Goal: Transaction & Acquisition: Purchase product/service

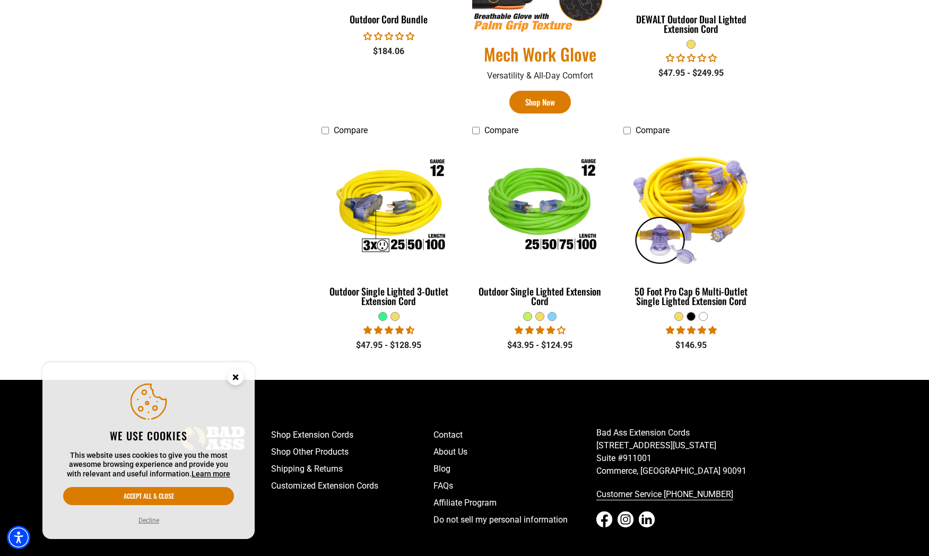
scroll to position [786, 0]
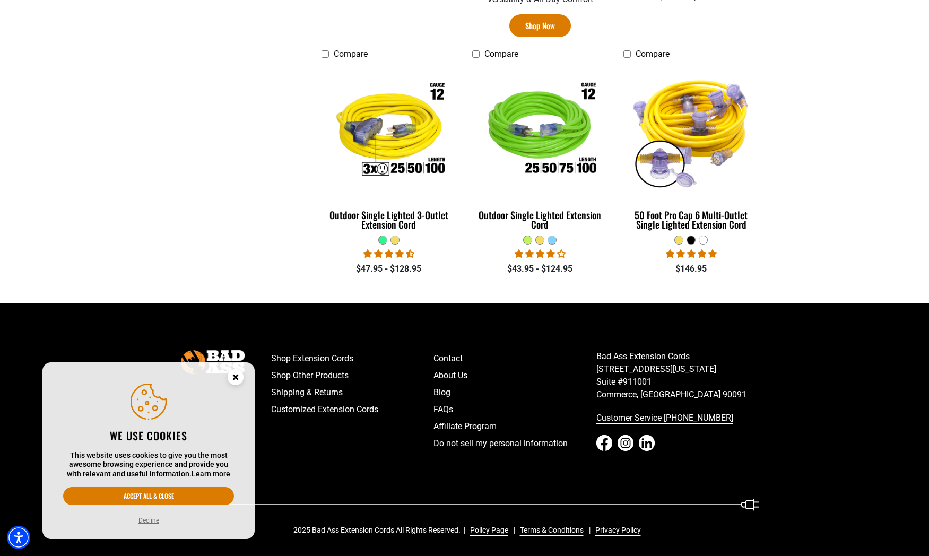
click at [234, 374] on circle "Close this option" at bounding box center [236, 377] width 16 height 16
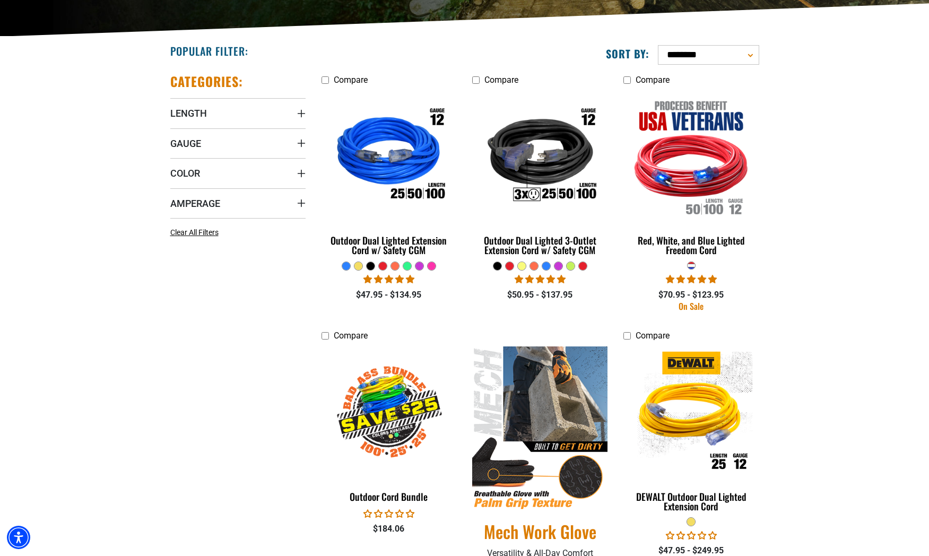
scroll to position [262, 0]
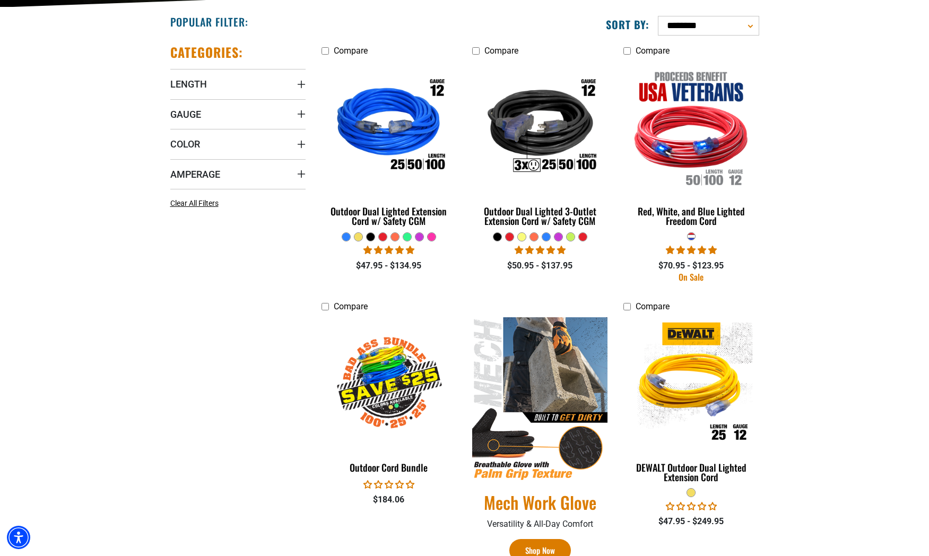
click at [521, 236] on div at bounding box center [522, 237] width 8 height 8
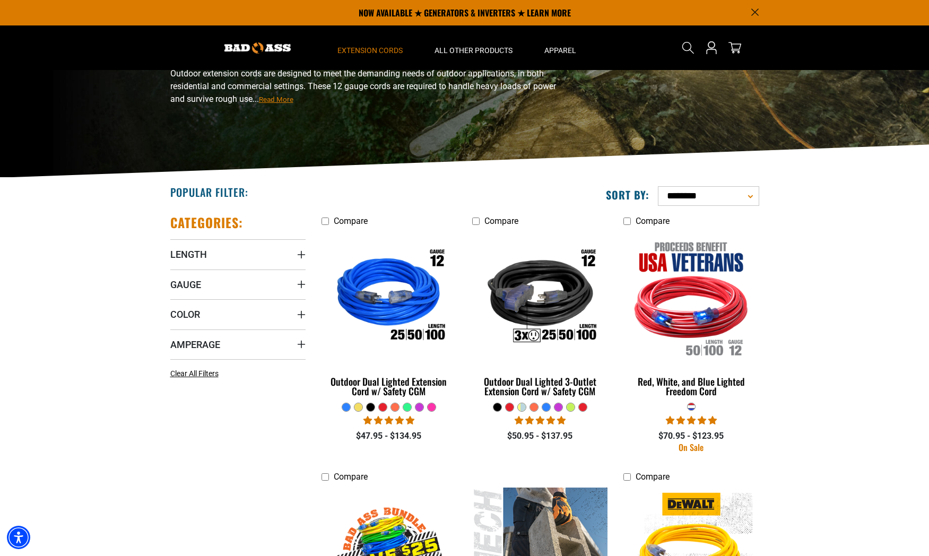
scroll to position [0, 0]
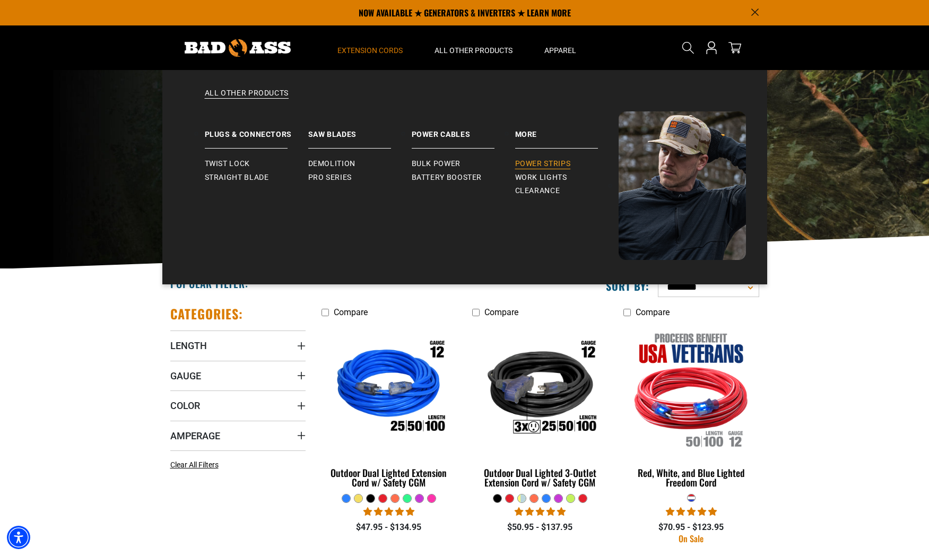
click at [544, 163] on span "Power Strips" at bounding box center [543, 164] width 56 height 10
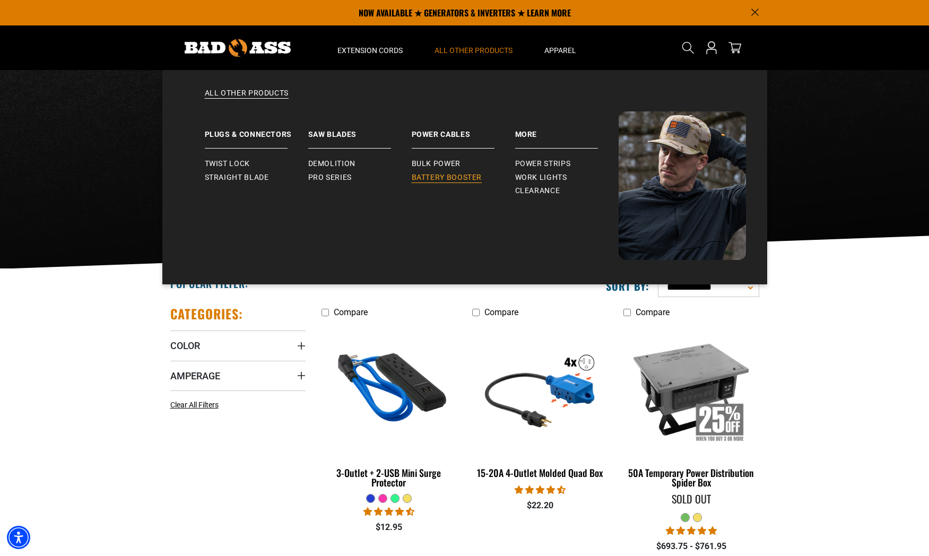
scroll to position [3, 0]
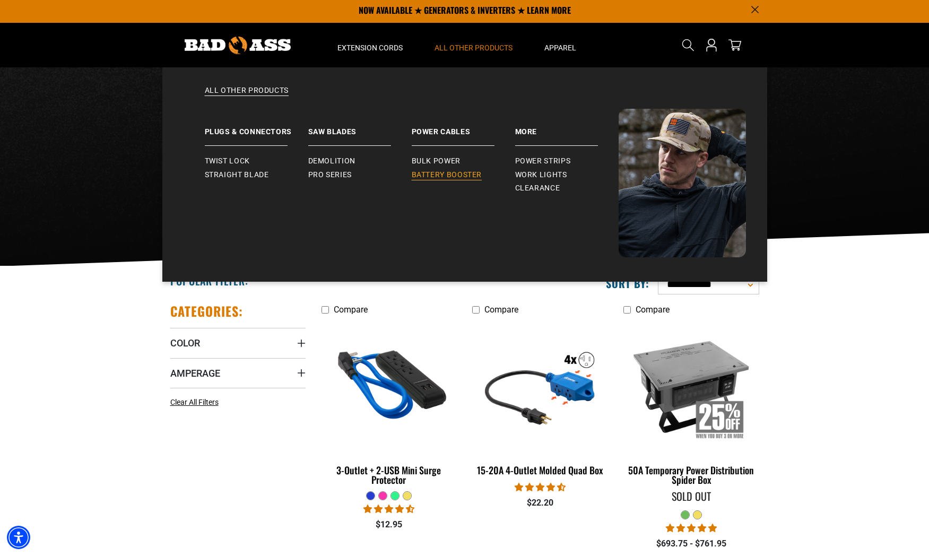
click at [436, 174] on span "Battery Booster" at bounding box center [447, 175] width 71 height 10
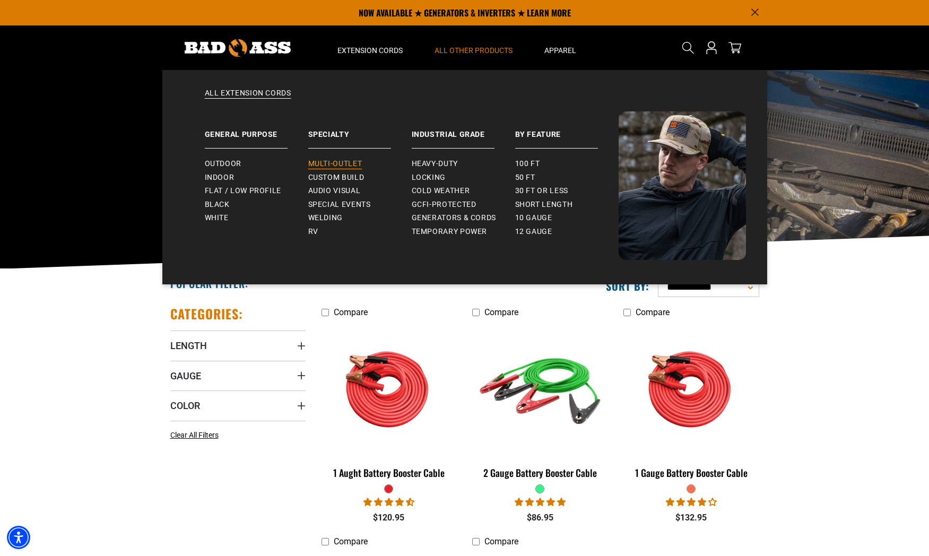
click at [336, 163] on span "Multi-Outlet" at bounding box center [335, 164] width 54 height 10
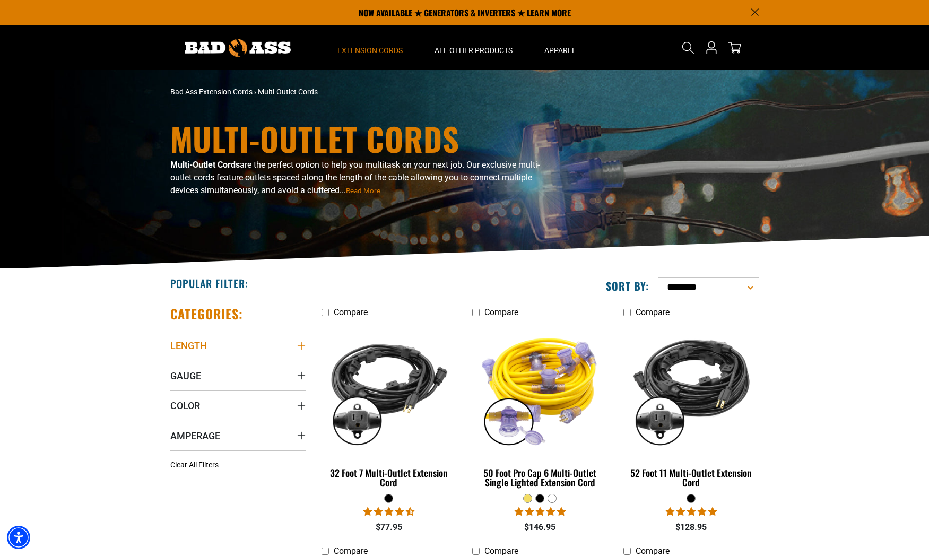
click at [292, 344] on summary "Length" at bounding box center [237, 346] width 135 height 30
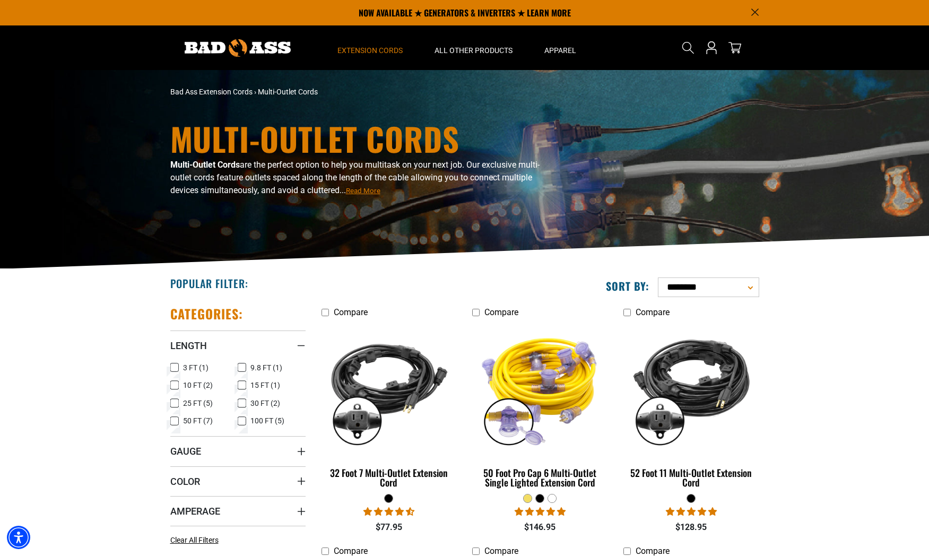
click at [175, 420] on icon at bounding box center [174, 421] width 8 height 14
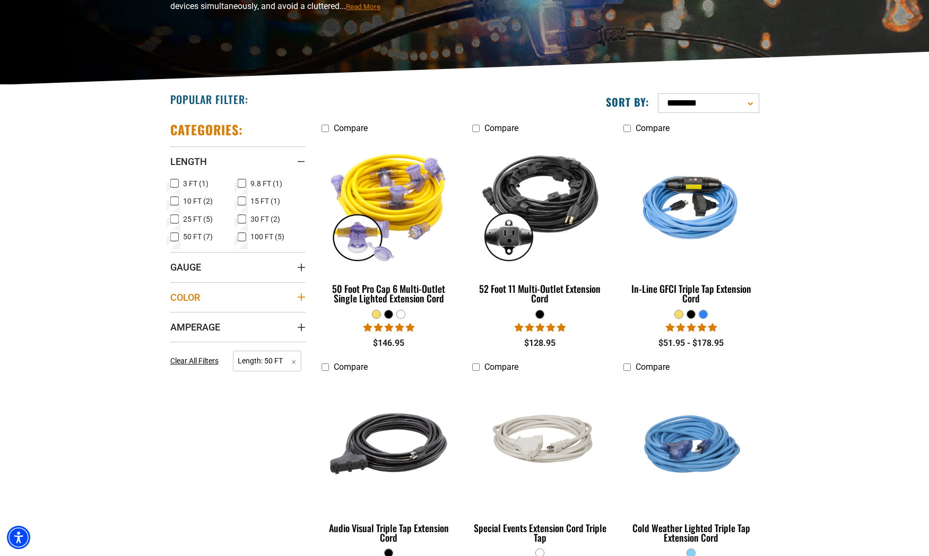
scroll to position [189, 0]
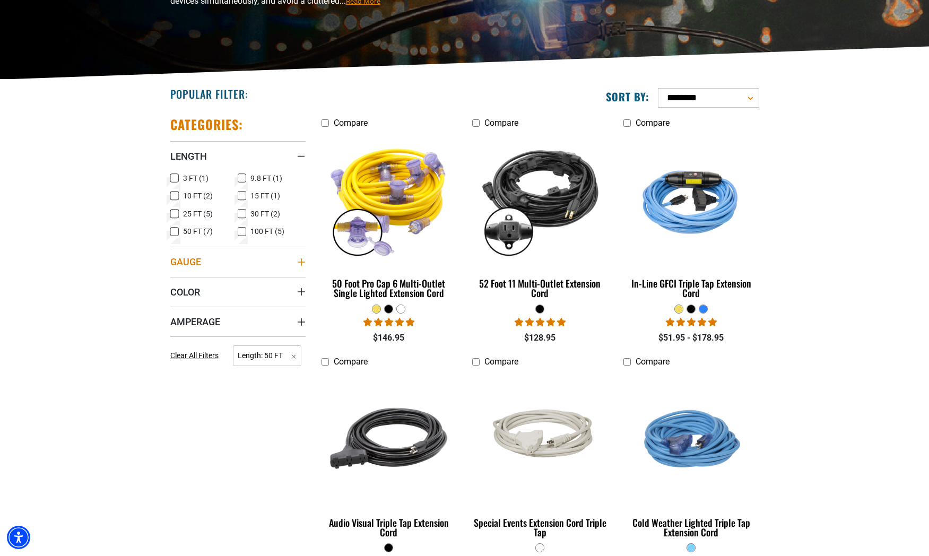
click at [299, 263] on icon "Gauge" at bounding box center [301, 262] width 8 height 8
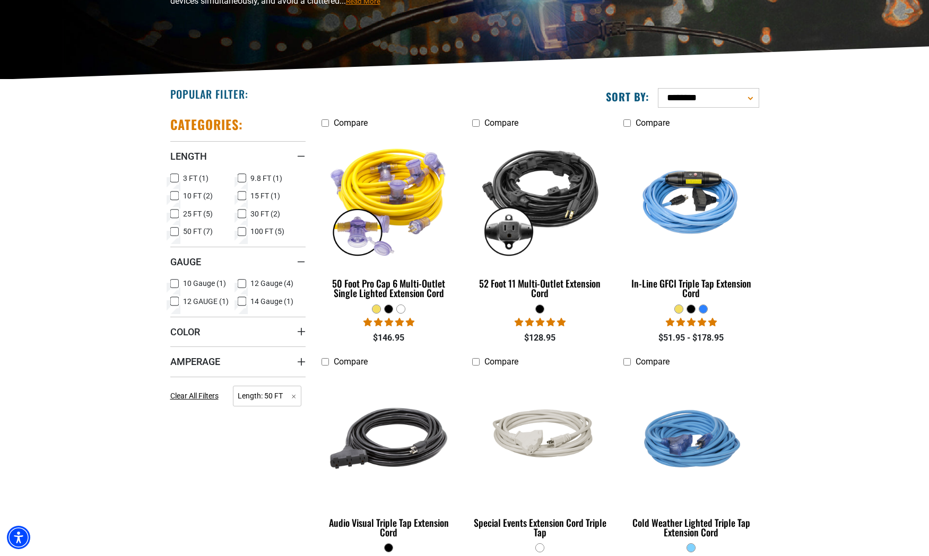
click at [245, 282] on icon at bounding box center [242, 284] width 8 height 14
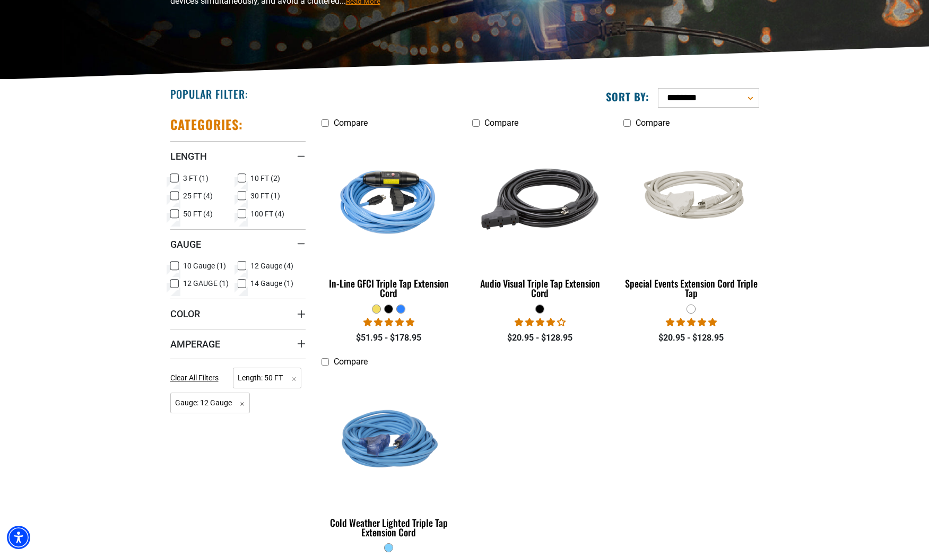
click at [178, 280] on label "12 GAUGE (1) 12 GAUGE (1 product)" at bounding box center [204, 284] width 68 height 14
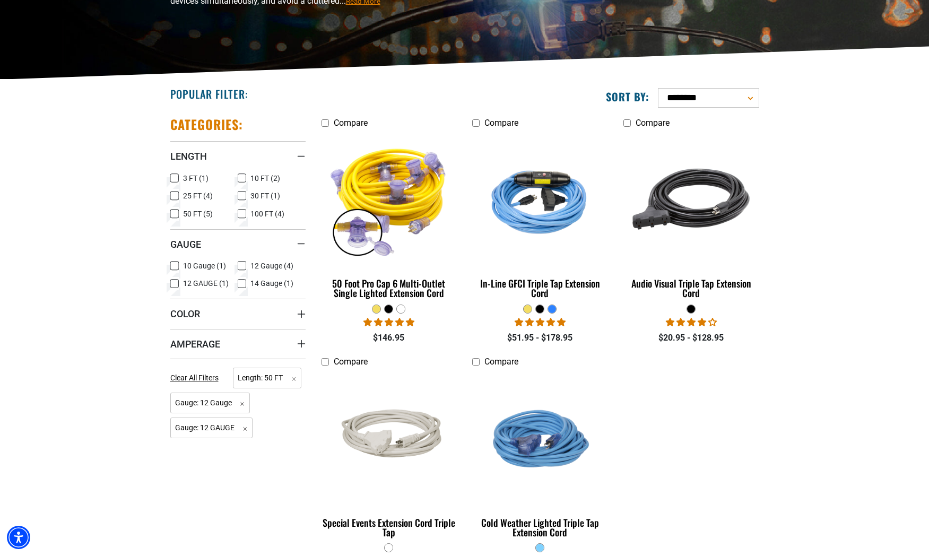
click at [178, 265] on icon at bounding box center [174, 266] width 8 height 14
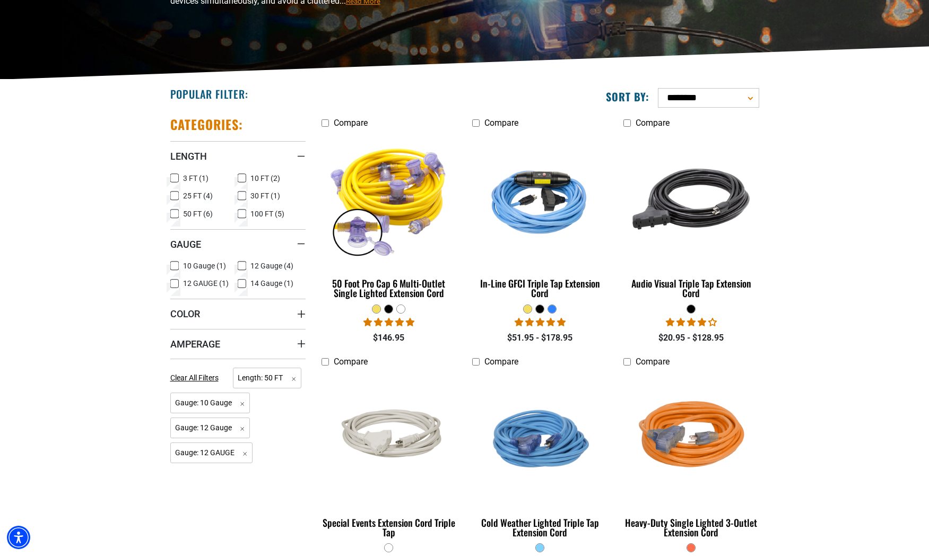
click at [241, 280] on icon at bounding box center [242, 284] width 8 height 14
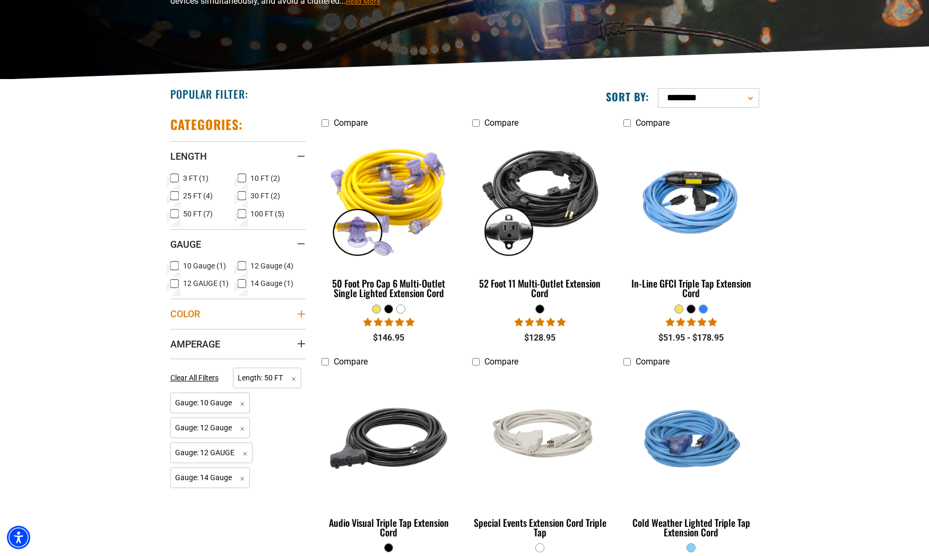
click at [284, 309] on summary "Color" at bounding box center [237, 314] width 135 height 30
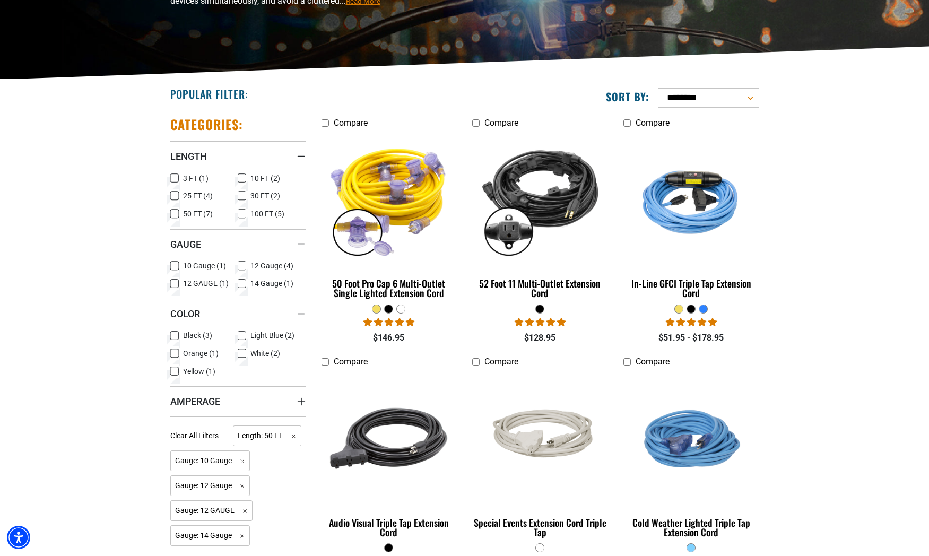
click at [187, 334] on span "Black (3)" at bounding box center [197, 335] width 29 height 7
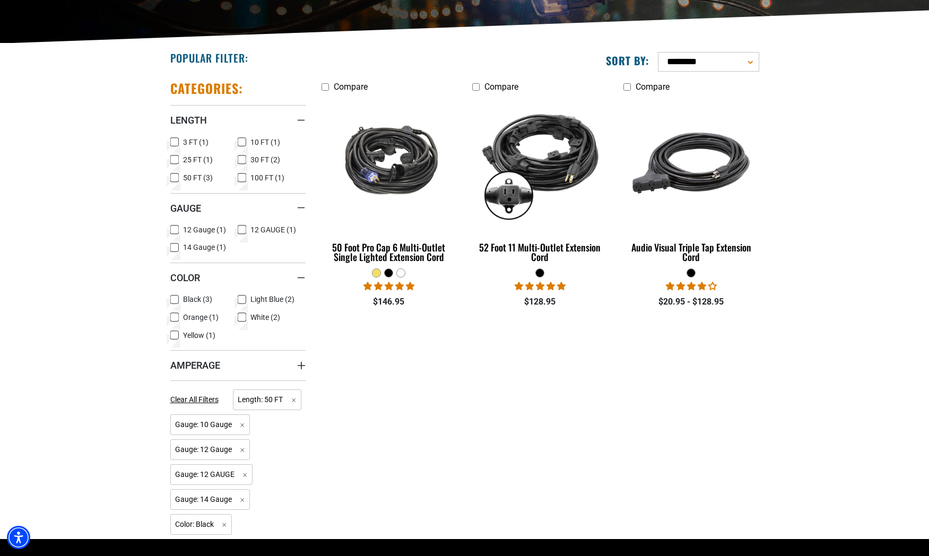
scroll to position [270, 0]
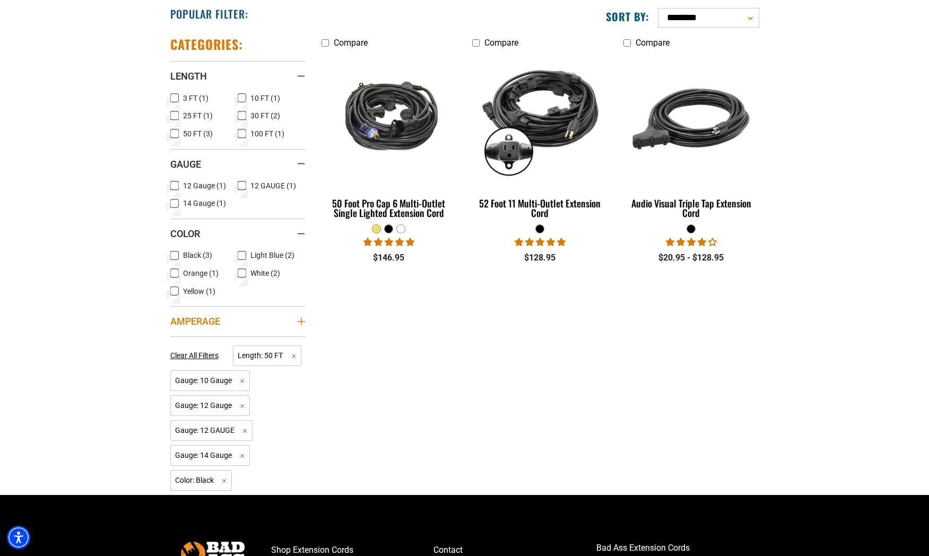
click at [262, 324] on summary "Amperage" at bounding box center [237, 321] width 135 height 30
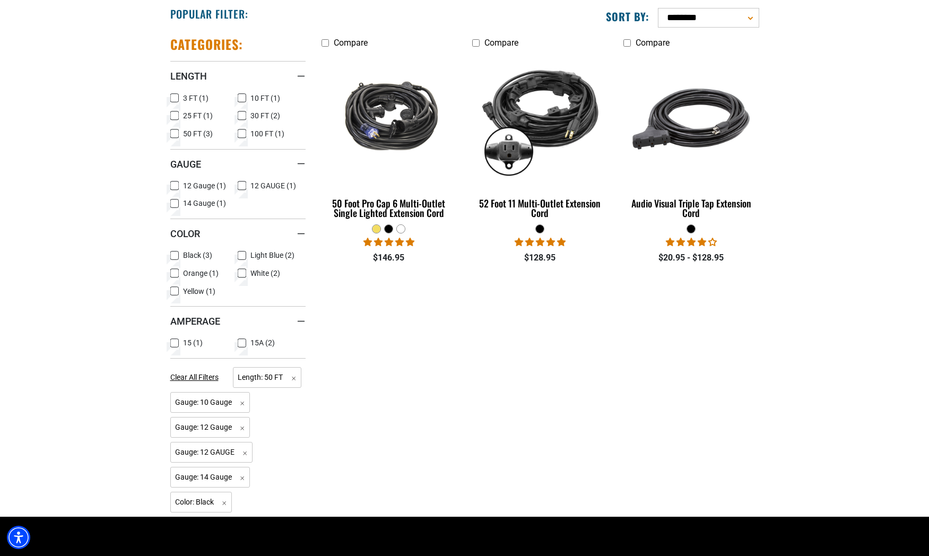
click at [238, 342] on icon at bounding box center [242, 343] width 8 height 14
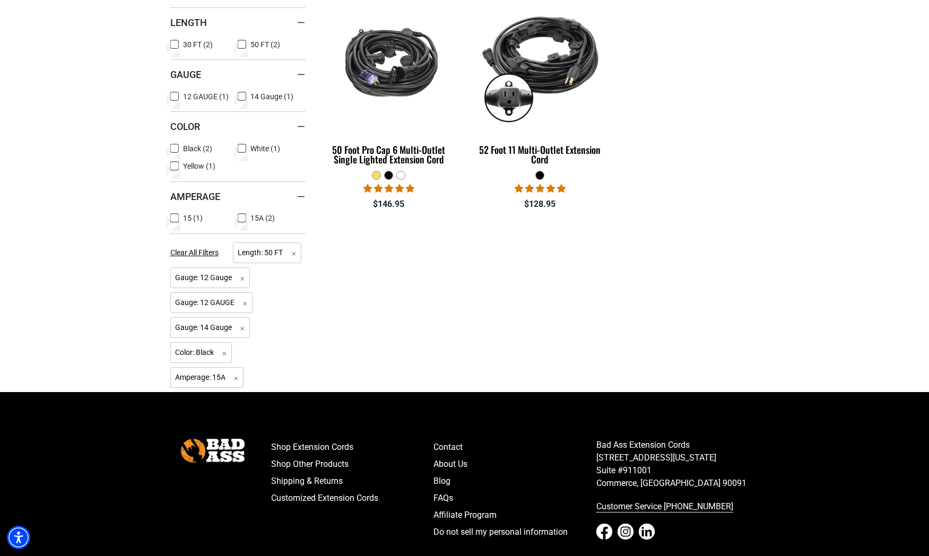
scroll to position [324, 0]
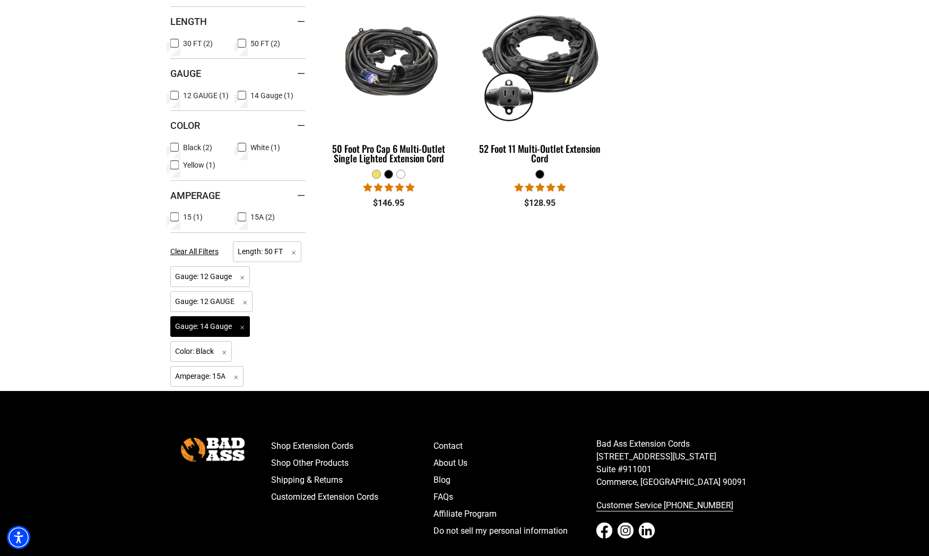
click at [244, 326] on span "Gauge: 14 Gauge Remove filter" at bounding box center [210, 326] width 80 height 21
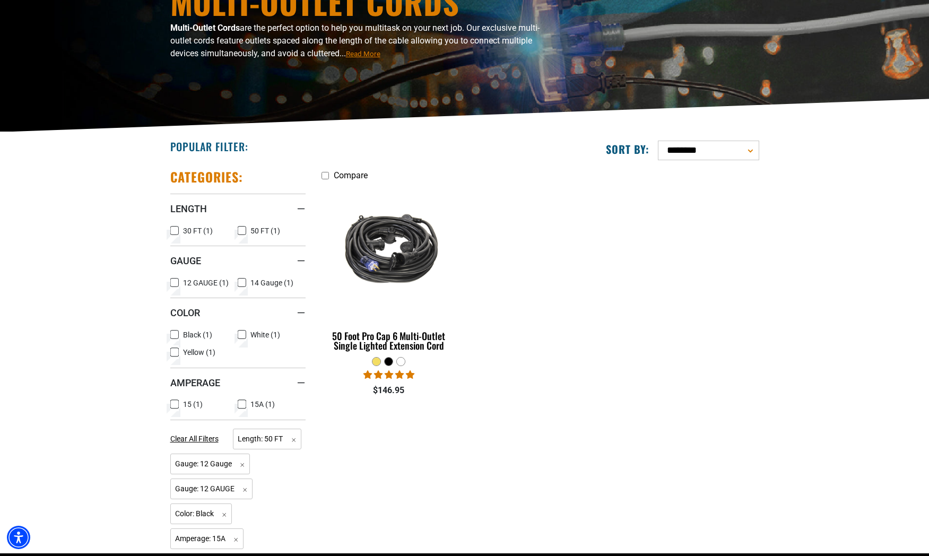
scroll to position [140, 0]
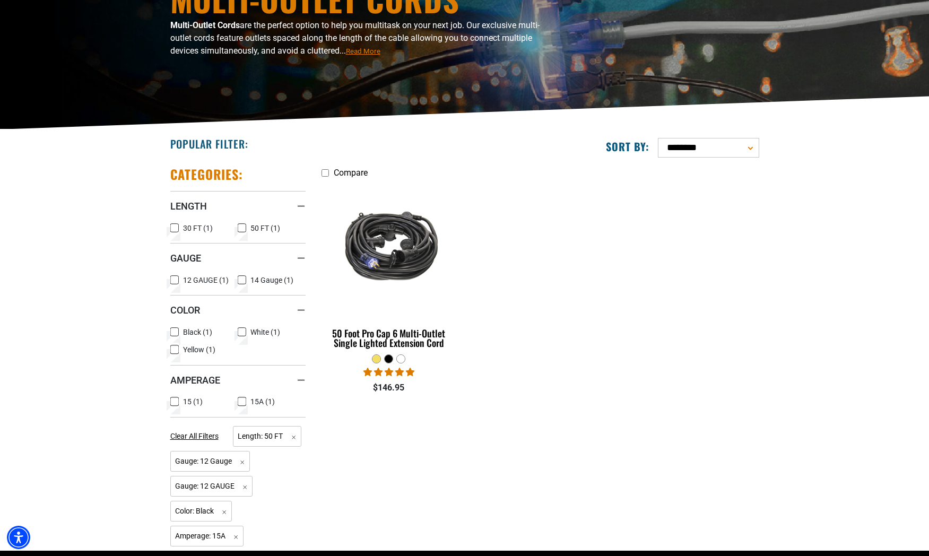
click at [752, 145] on select "**********" at bounding box center [708, 148] width 101 height 20
select select "**********"
click at [658, 138] on select "**********" at bounding box center [708, 148] width 101 height 20
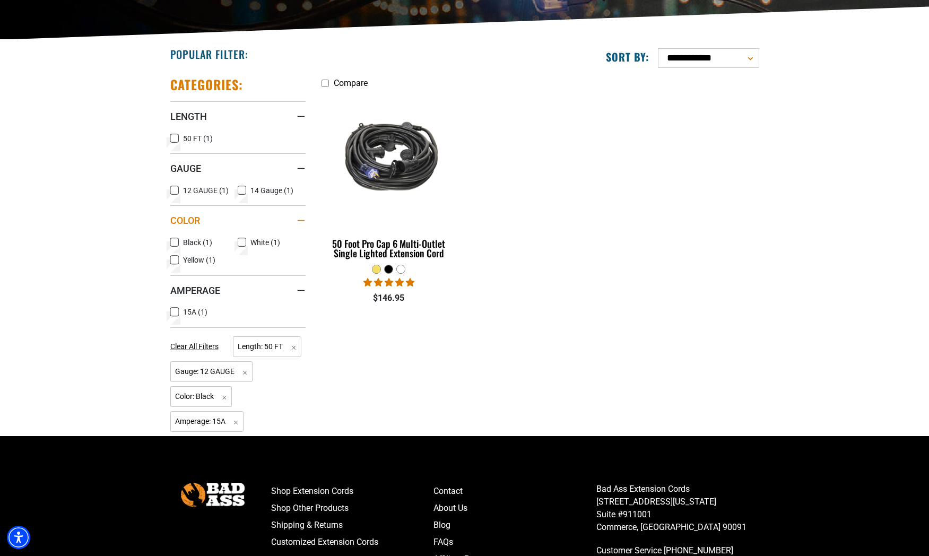
scroll to position [232, 0]
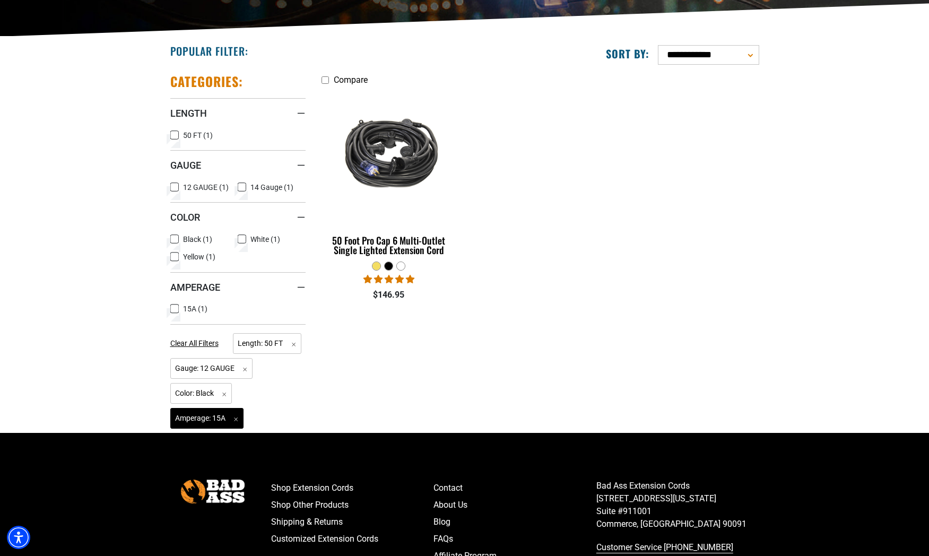
click at [241, 420] on span "Amperage: 15A Remove filter" at bounding box center [207, 418] width 74 height 21
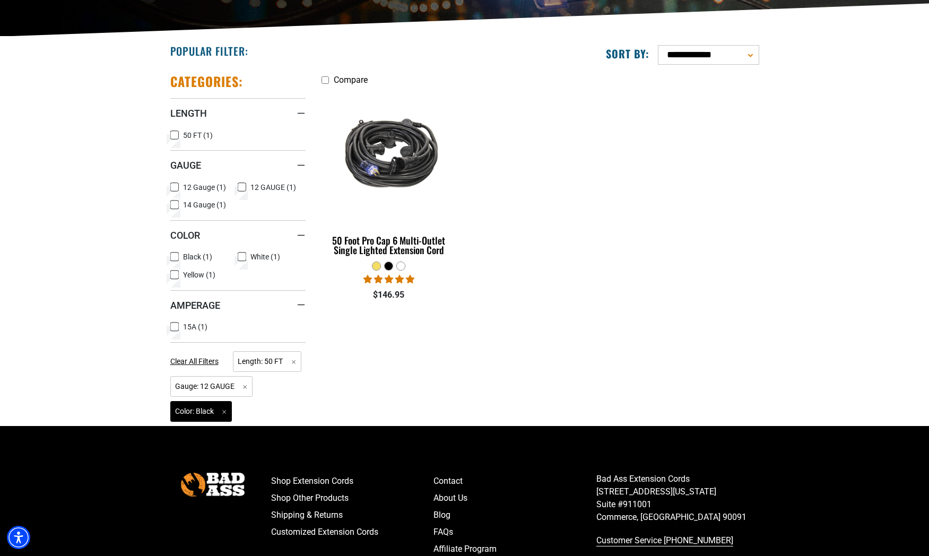
click at [229, 409] on span "Color: Black Remove filter" at bounding box center [201, 411] width 62 height 21
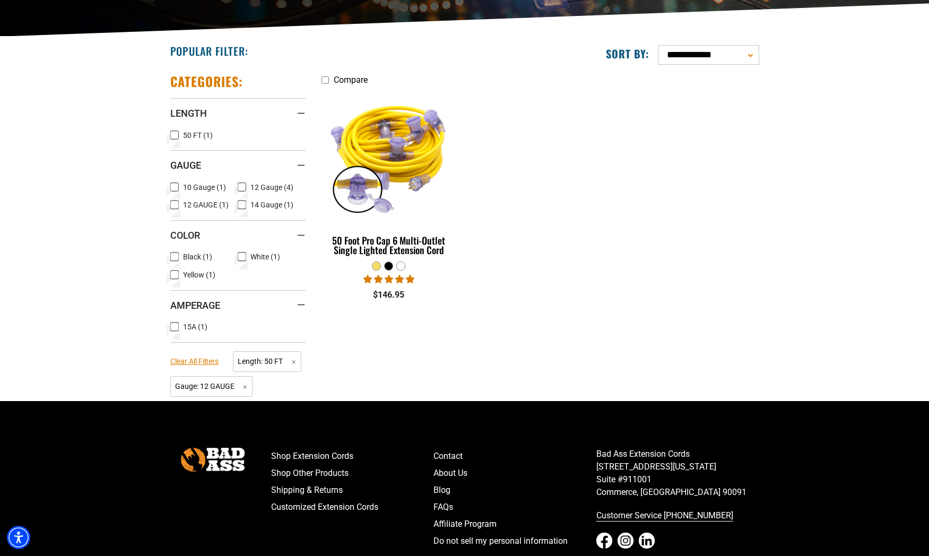
click at [208, 360] on span "Clear All Filters" at bounding box center [194, 361] width 48 height 8
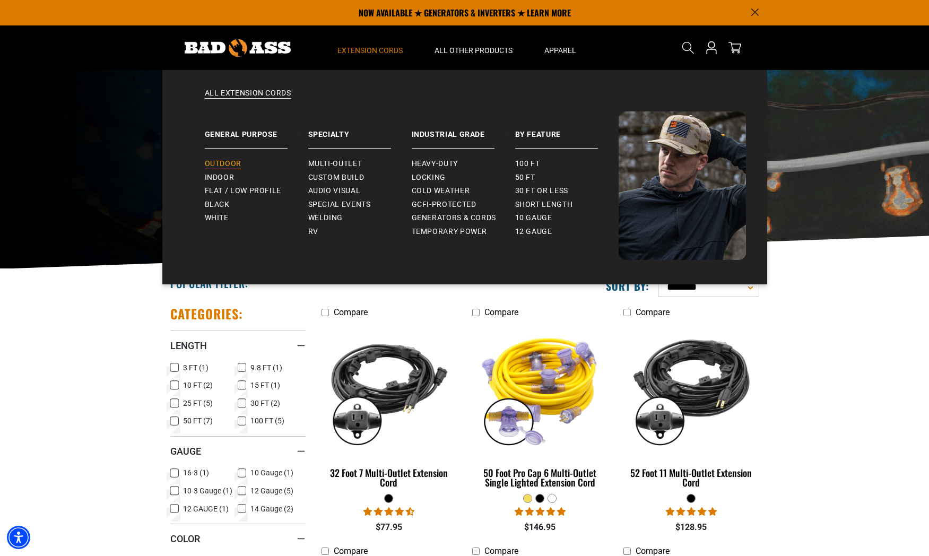
scroll to position [2, 0]
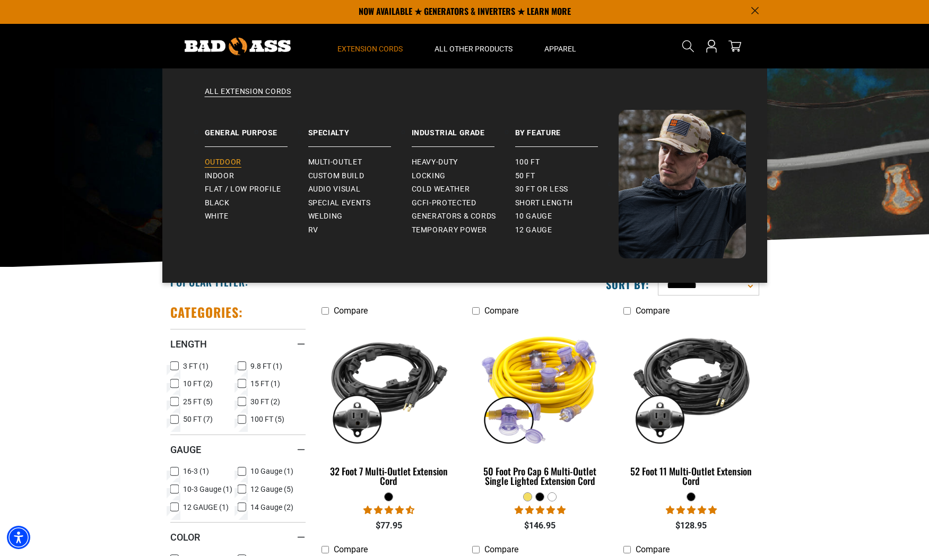
click at [235, 162] on span "Outdoor" at bounding box center [223, 163] width 37 height 10
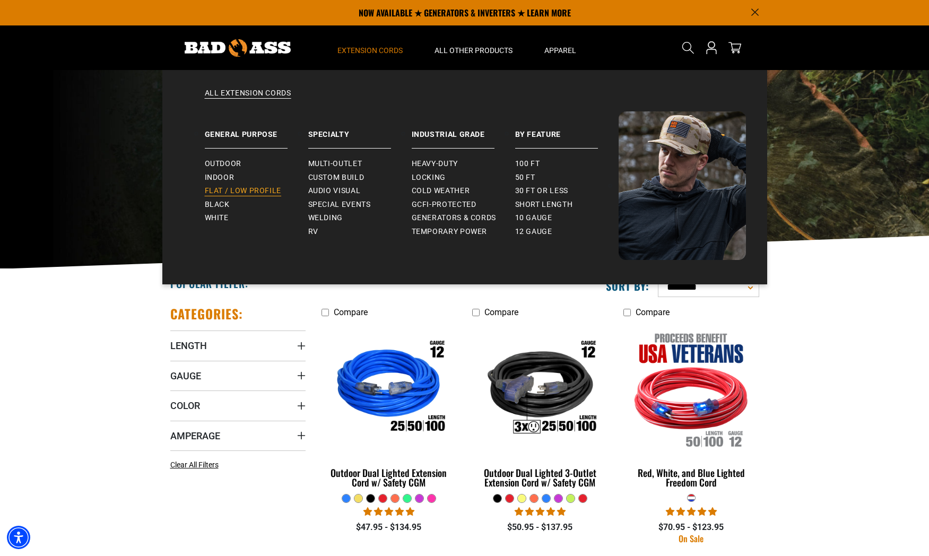
click at [231, 191] on span "Flat / Low Profile" at bounding box center [243, 191] width 77 height 10
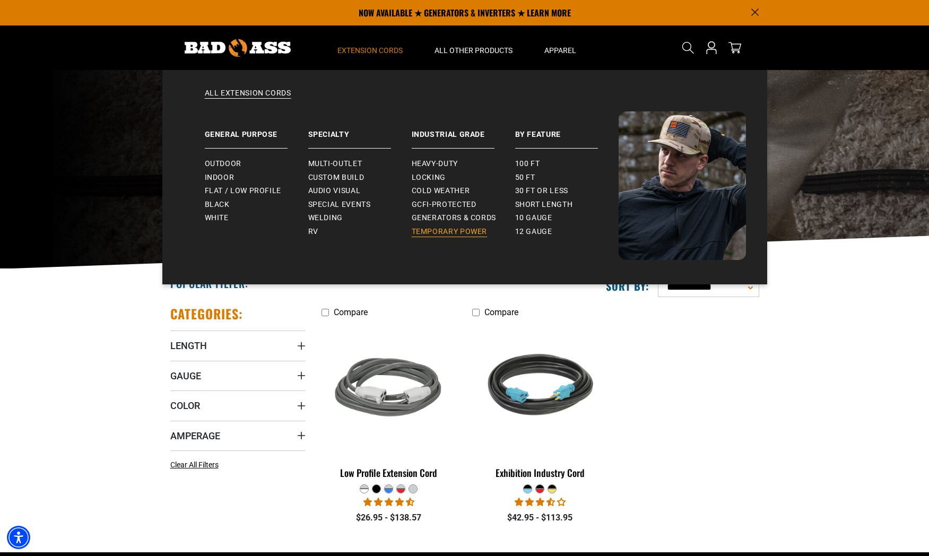
click at [477, 233] on span "Temporary Power" at bounding box center [450, 232] width 76 height 10
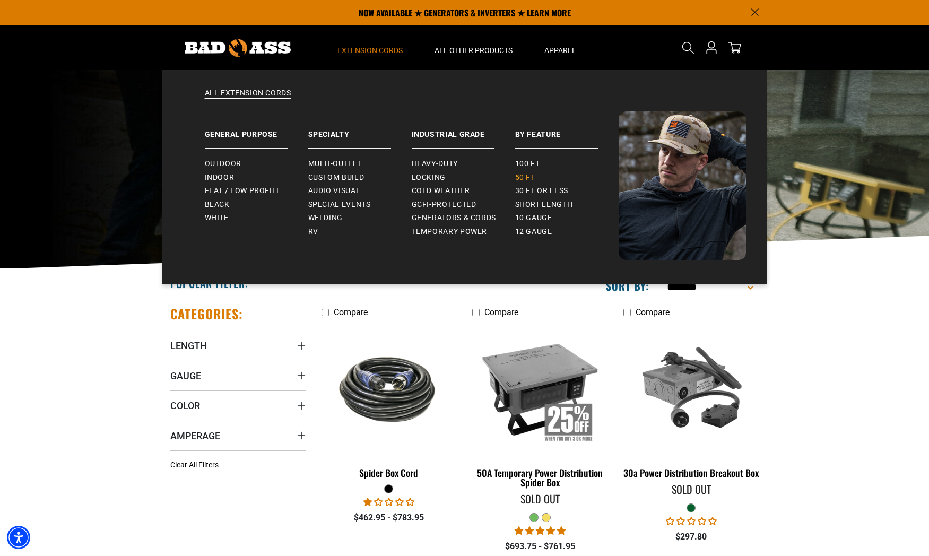
click at [531, 174] on span "50 ft" at bounding box center [525, 178] width 20 height 10
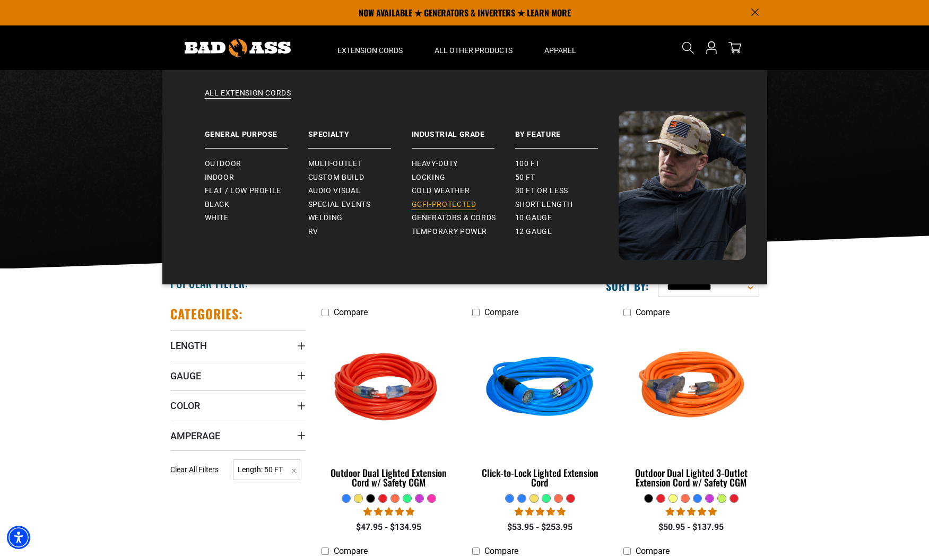
click at [443, 204] on span "GCFI-Protected" at bounding box center [444, 205] width 65 height 10
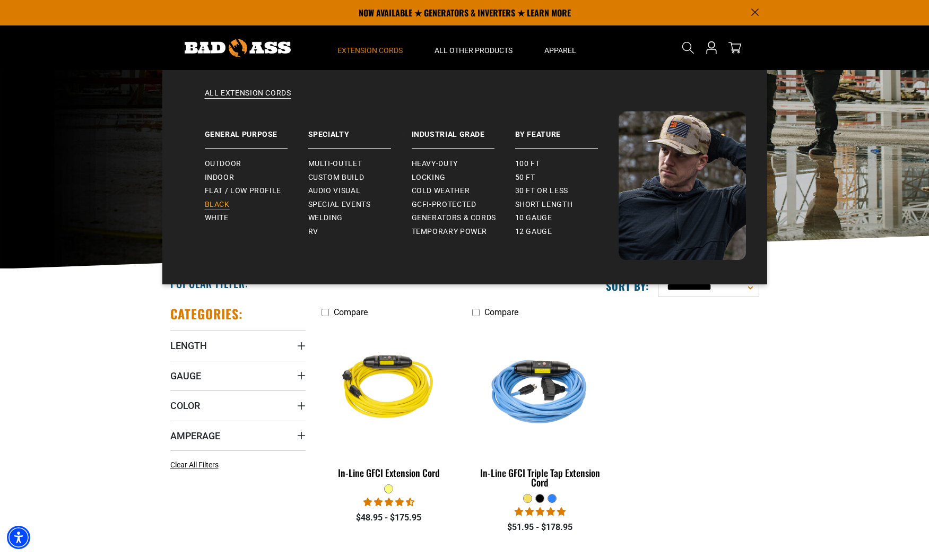
click at [239, 200] on link "Black" at bounding box center [256, 205] width 103 height 14
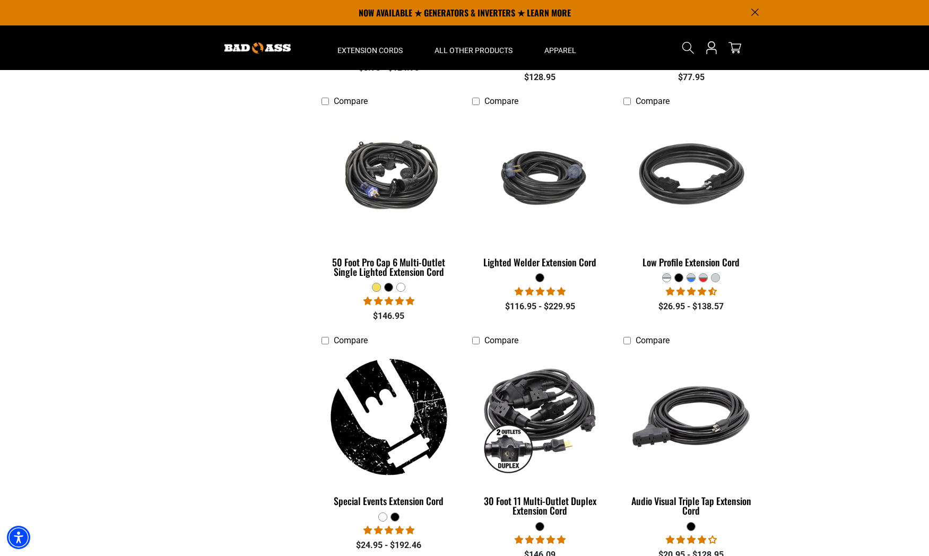
scroll to position [449, 0]
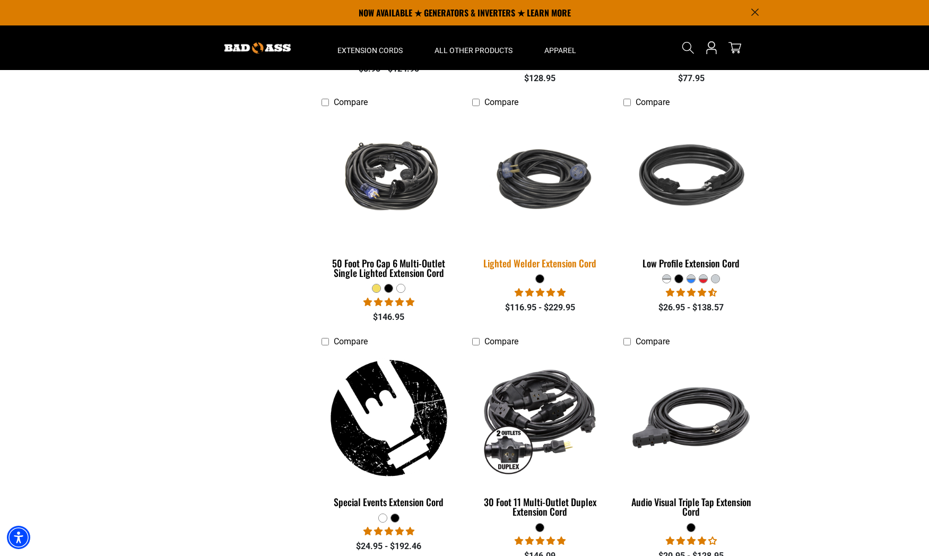
click at [541, 270] on link "Lighted Welder Extension Cord" at bounding box center [539, 193] width 135 height 161
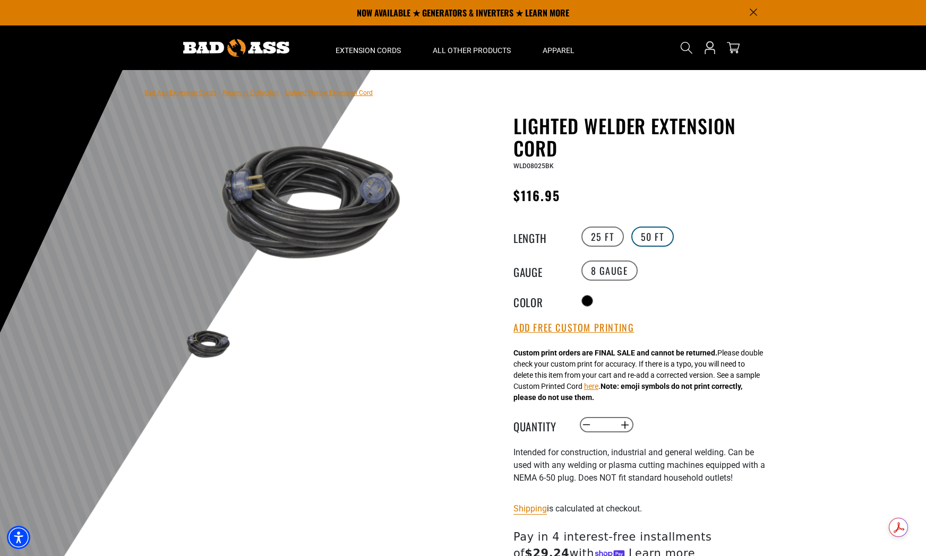
click at [655, 235] on label "50 FT" at bounding box center [652, 237] width 42 height 20
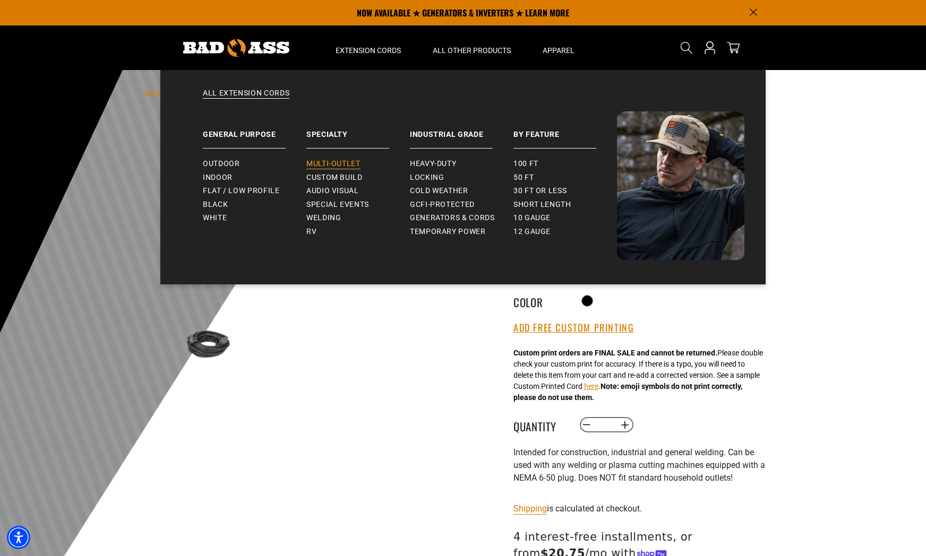
click at [326, 162] on span "Multi-Outlet" at bounding box center [333, 164] width 54 height 10
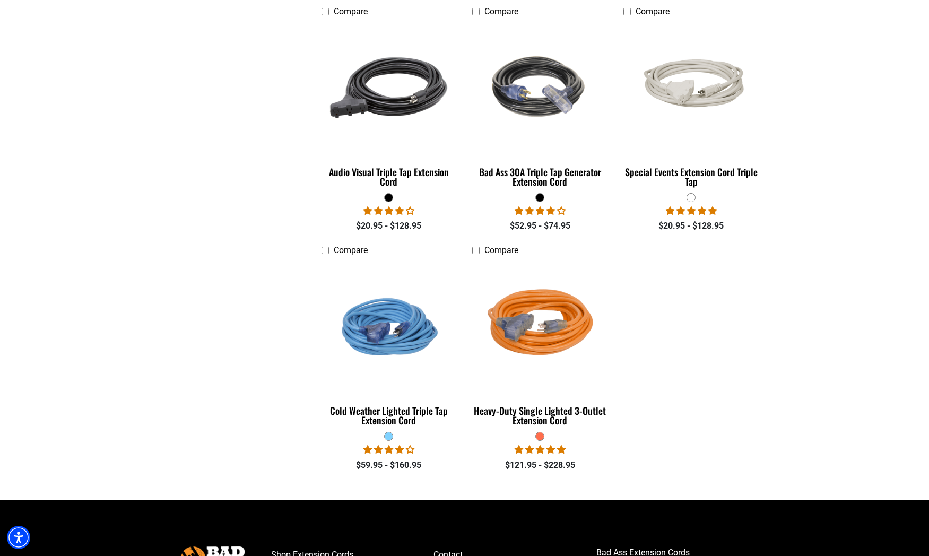
scroll to position [784, 0]
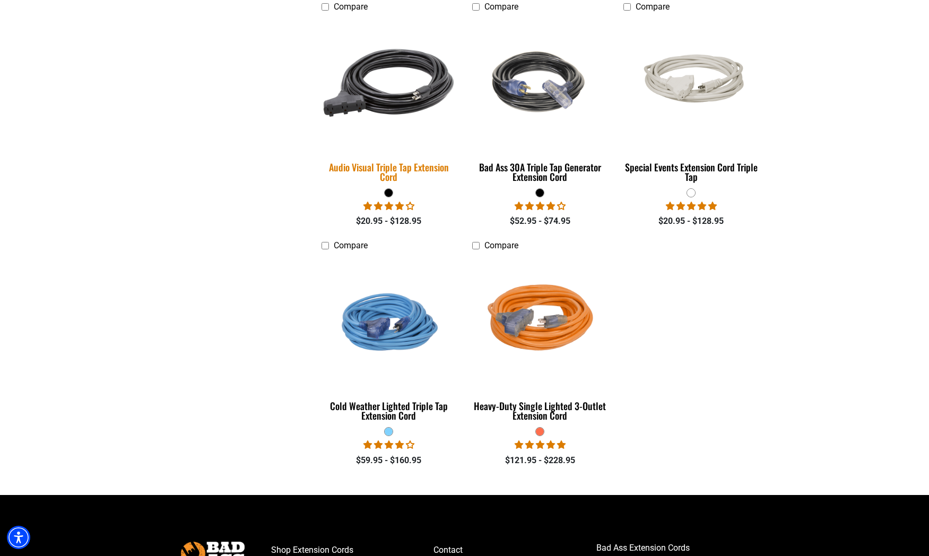
click at [394, 163] on div "Audio Visual Triple Tap Extension Cord" at bounding box center [389, 171] width 135 height 19
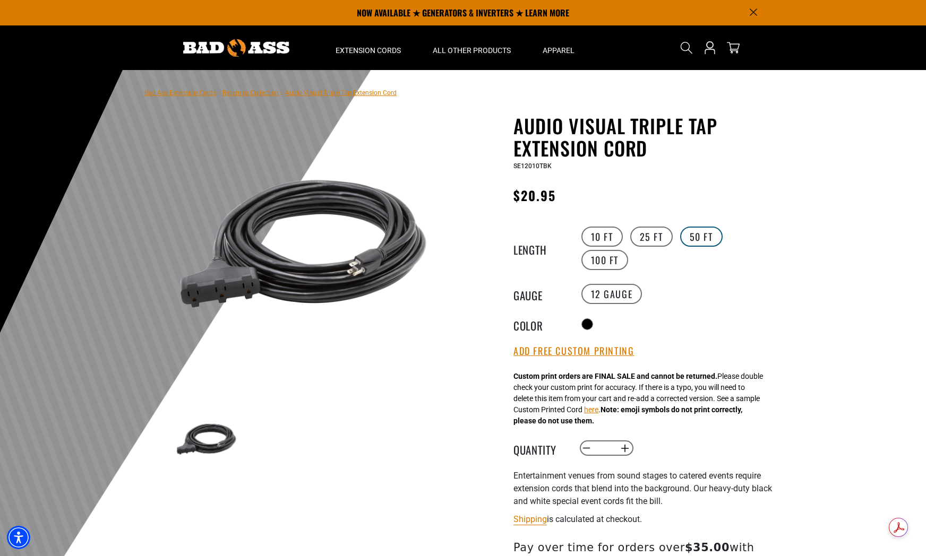
click at [710, 236] on label "50 FT" at bounding box center [701, 237] width 42 height 20
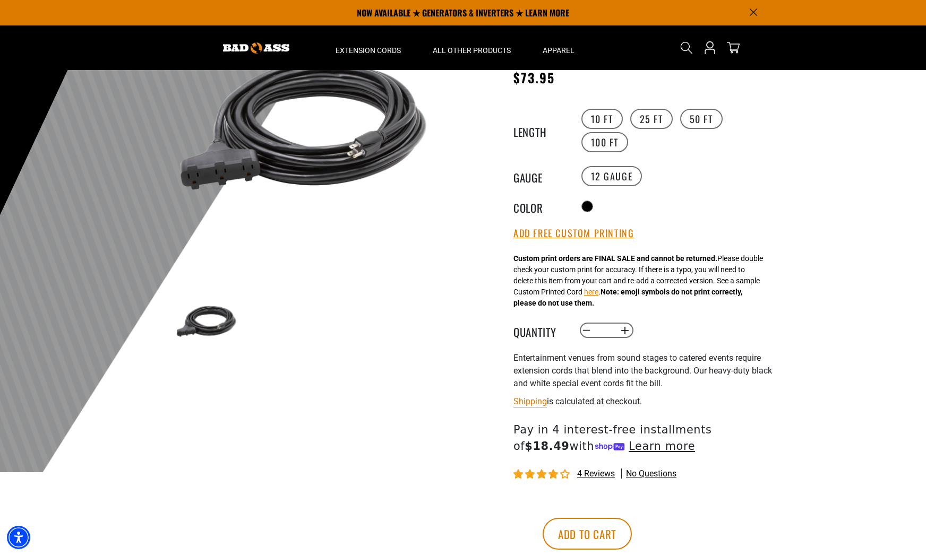
scroll to position [107, 0]
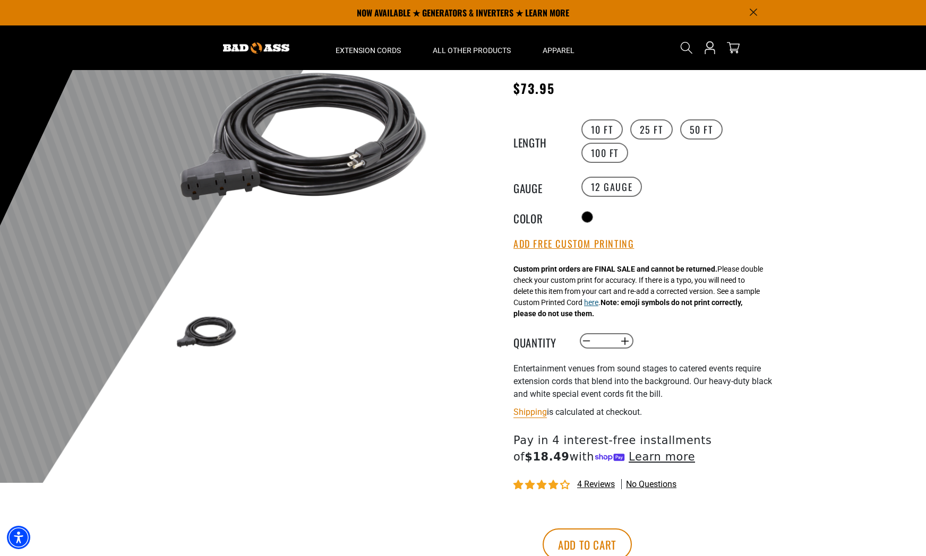
click at [598, 304] on button "here" at bounding box center [591, 302] width 14 height 11
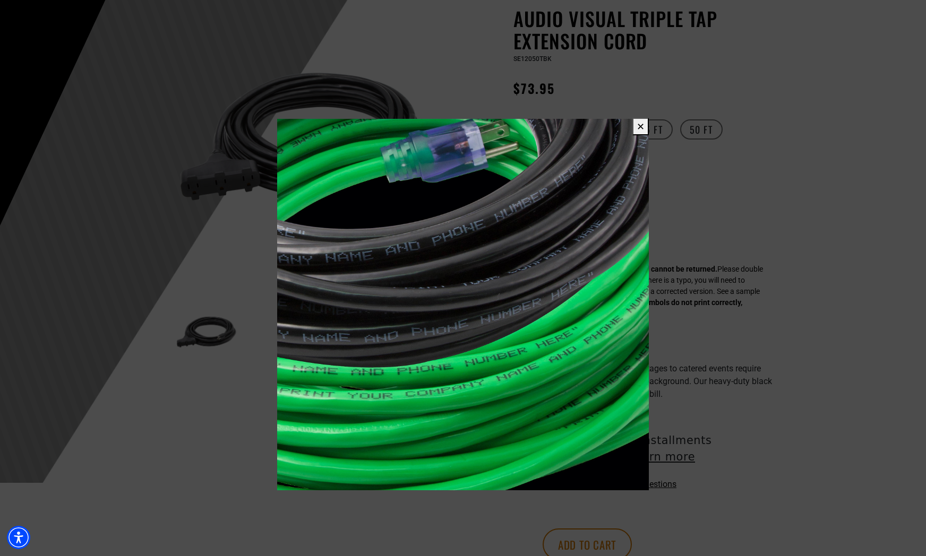
scroll to position [108, 0]
click at [642, 126] on button "✕" at bounding box center [640, 127] width 16 height 18
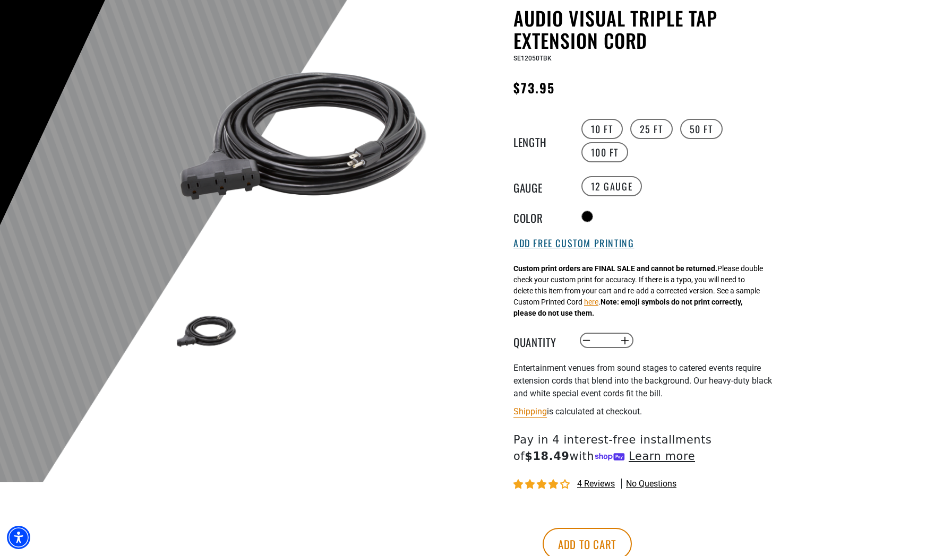
click at [574, 246] on button "Add Free Custom Printing" at bounding box center [573, 244] width 120 height 12
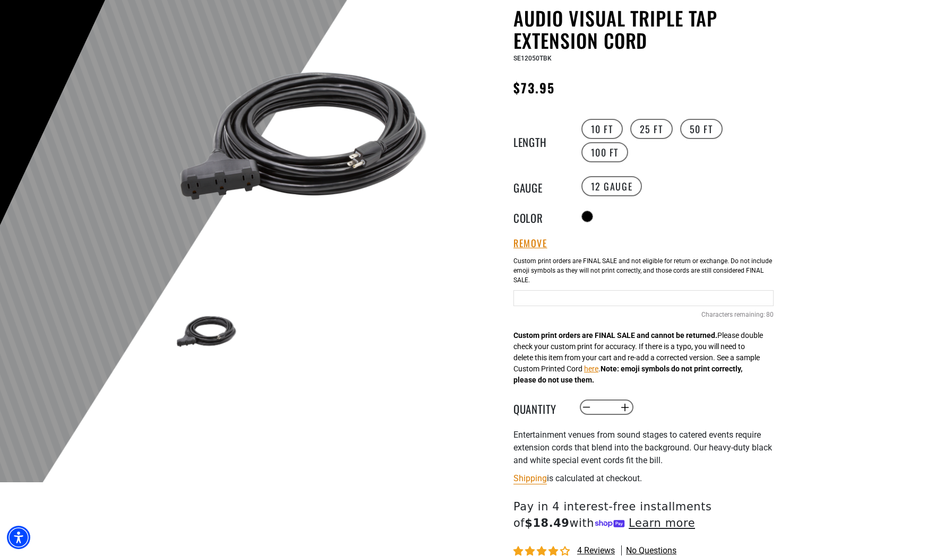
click at [585, 296] on input "Text field" at bounding box center [643, 298] width 260 height 16
click at [518, 301] on input "**********" at bounding box center [643, 298] width 260 height 16
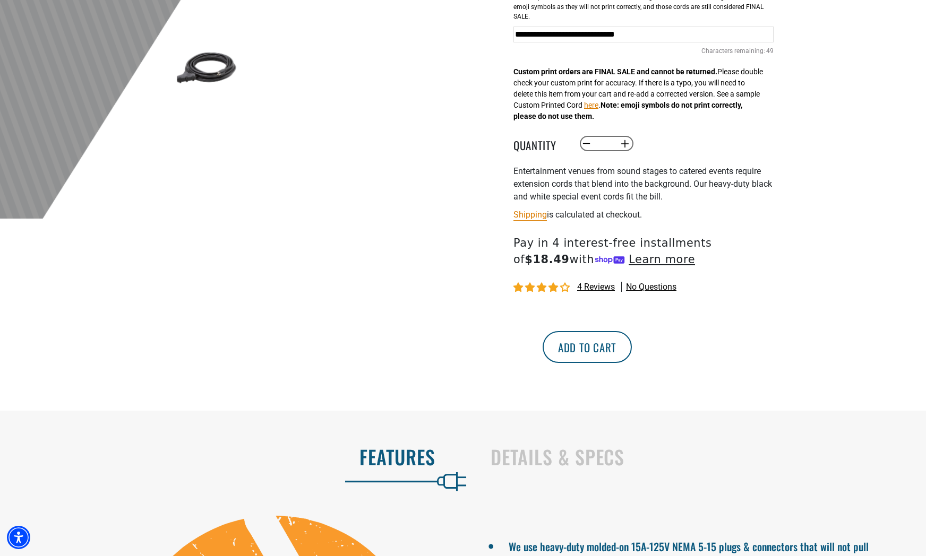
scroll to position [373, 0]
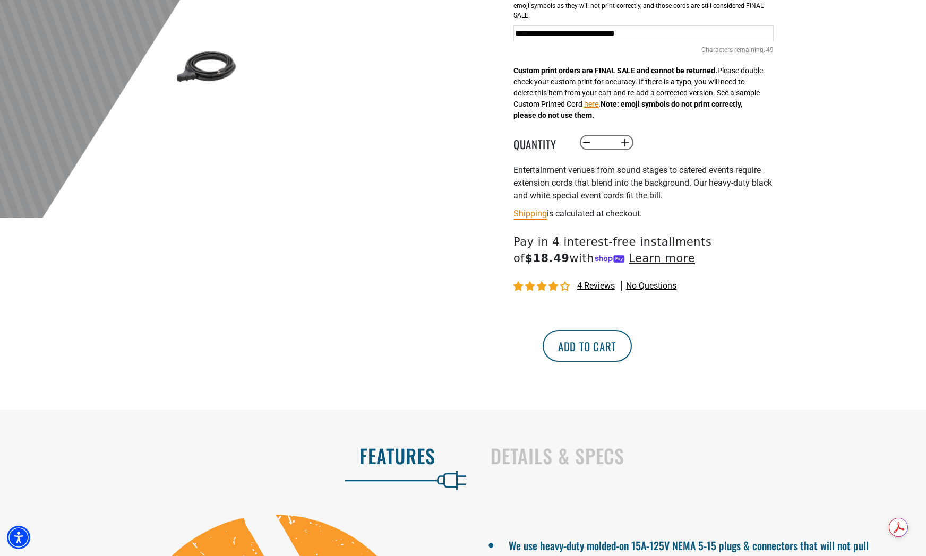
type input "**********"
click at [632, 345] on button "Add to cart" at bounding box center [586, 346] width 89 height 32
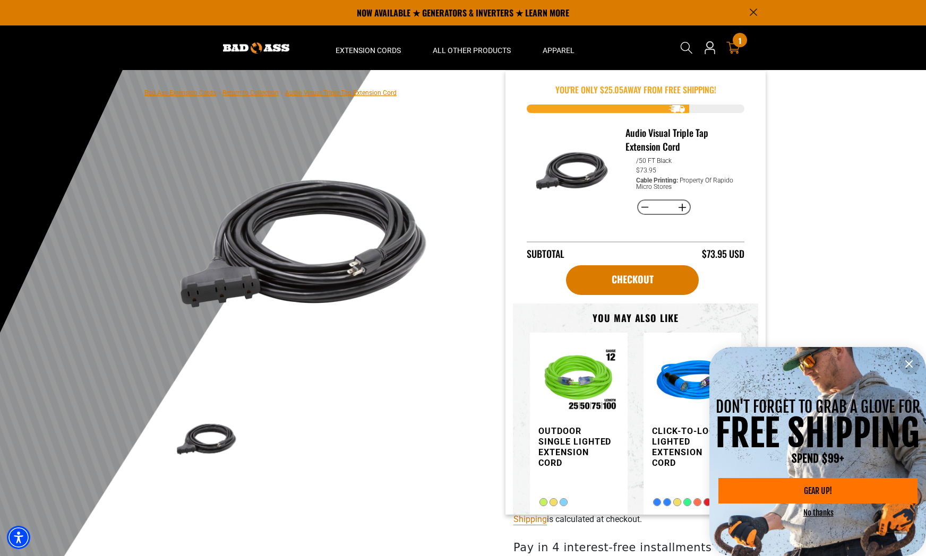
click at [736, 43] on div "1 1 item" at bounding box center [739, 40] width 14 height 14
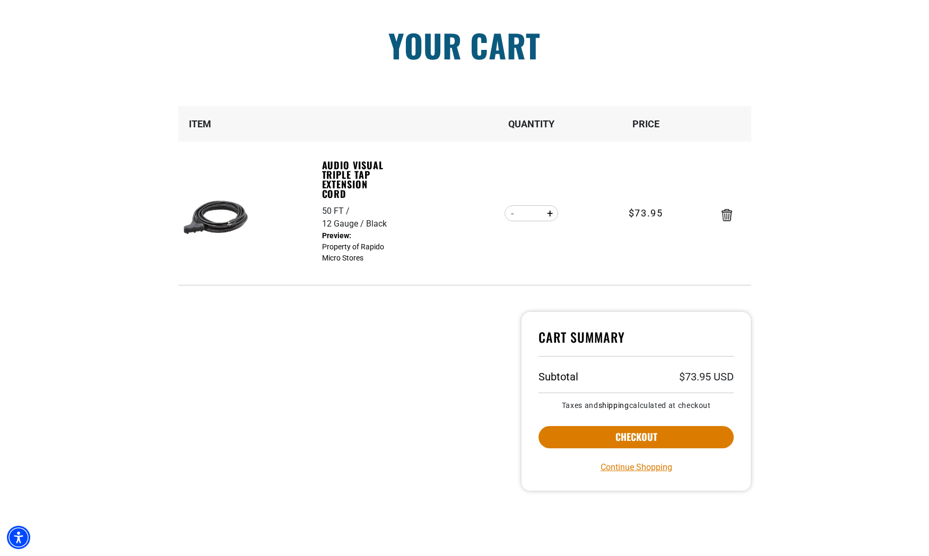
scroll to position [77, 0]
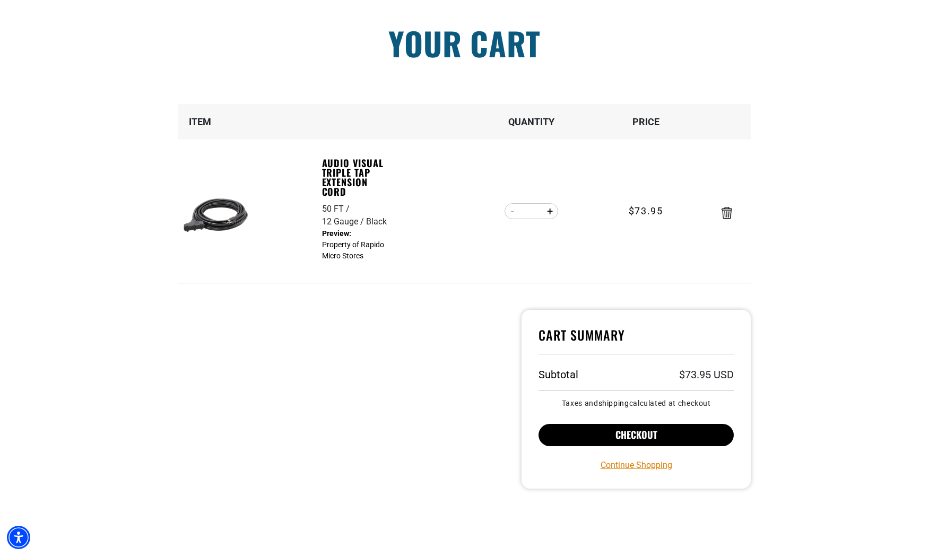
click at [673, 430] on button "Checkout" at bounding box center [637, 435] width 196 height 22
